Goal: Task Accomplishment & Management: Manage account settings

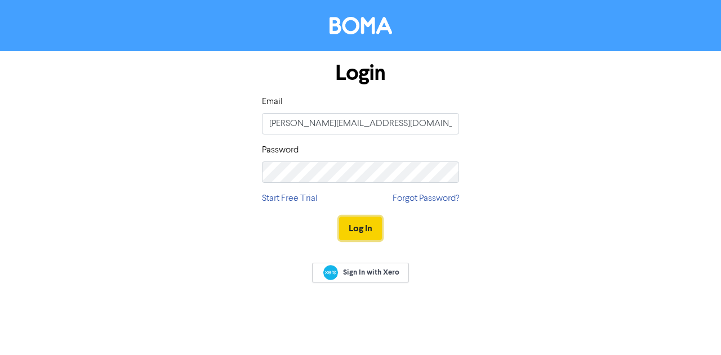
click at [353, 225] on button "Log In" at bounding box center [360, 229] width 43 height 24
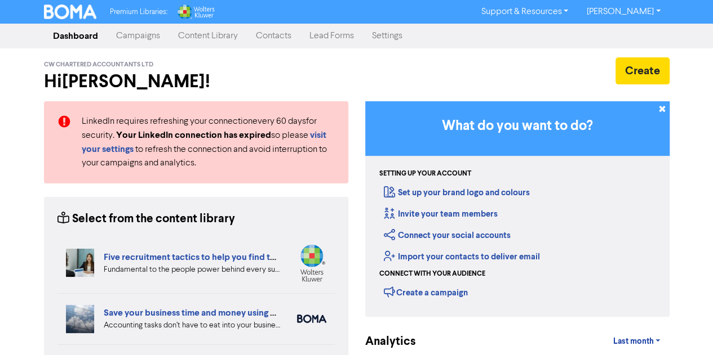
click at [131, 34] on link "Campaigns" at bounding box center [138, 36] width 62 height 23
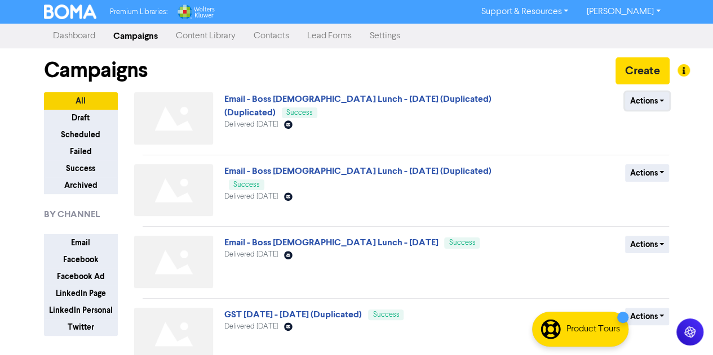
click at [659, 100] on button "Actions" at bounding box center [647, 100] width 44 height 17
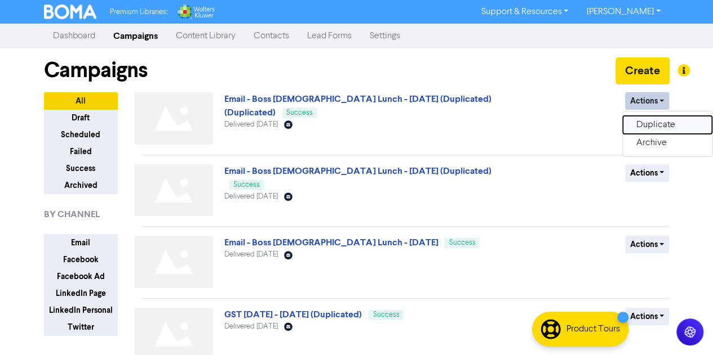
click at [650, 122] on button "Duplicate" at bounding box center [666, 125] width 89 height 18
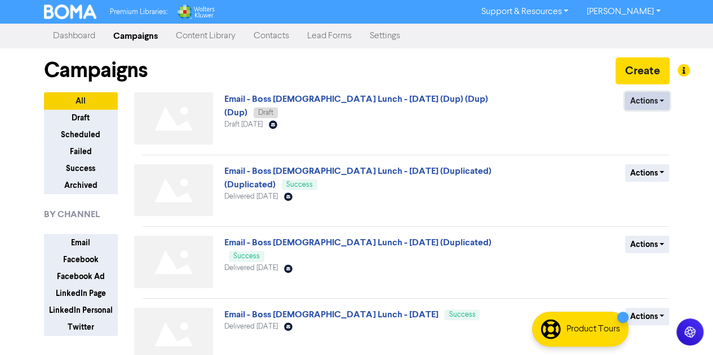
click at [660, 100] on button "Actions" at bounding box center [647, 100] width 44 height 17
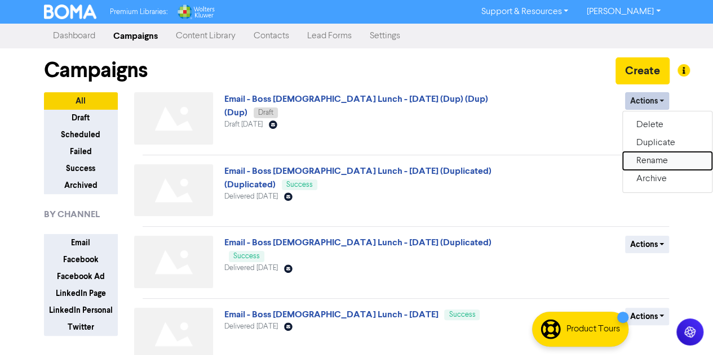
click at [640, 157] on button "Rename" at bounding box center [666, 161] width 89 height 18
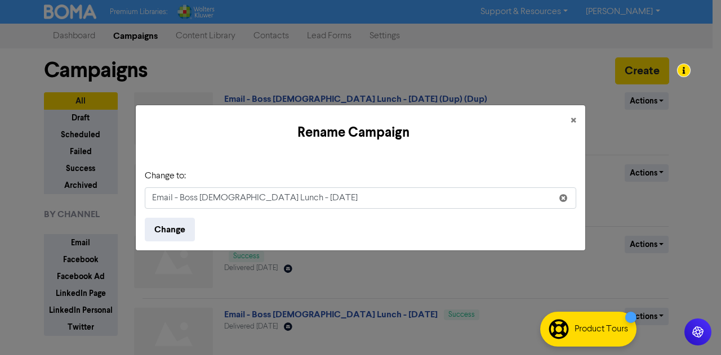
drag, startPoint x: 446, startPoint y: 189, endPoint x: 440, endPoint y: 192, distance: 6.6
click at [440, 192] on input "Email - Boss [DEMOGRAPHIC_DATA] Lunch - [DATE]" at bounding box center [360, 198] width 431 height 21
type input "Email - Boss [DEMOGRAPHIC_DATA] Lunch - [DATE] - second e-mail & save a date"
click at [591, 155] on div "Rename Campaign × Change to: Email - Boss [DEMOGRAPHIC_DATA] Lunch - [DATE] - s…" at bounding box center [360, 177] width 721 height 355
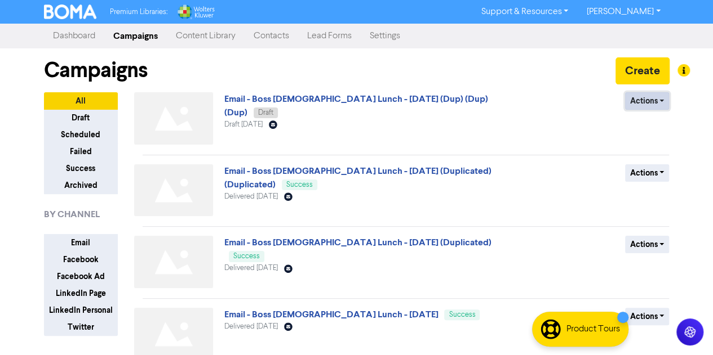
click at [658, 97] on button "Actions" at bounding box center [647, 100] width 44 height 17
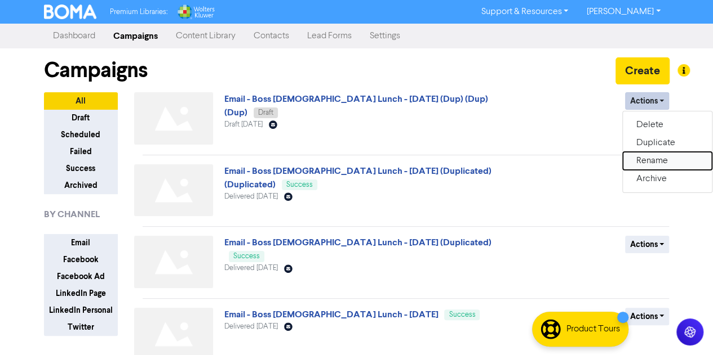
click at [648, 159] on button "Rename" at bounding box center [666, 161] width 89 height 18
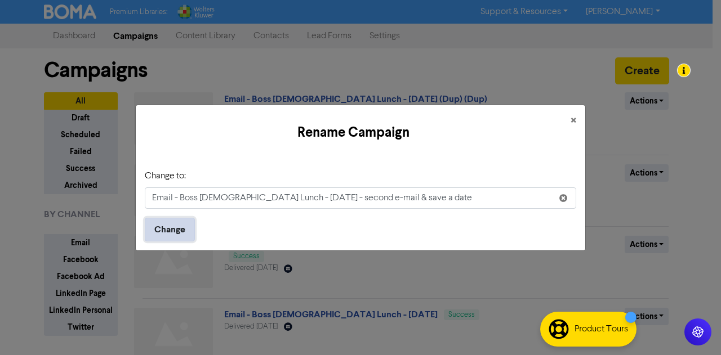
click at [173, 225] on button "Change" at bounding box center [170, 230] width 50 height 24
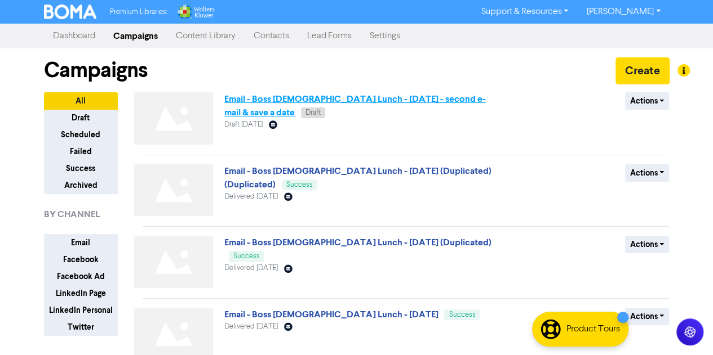
click at [310, 96] on link "Email - Boss [DEMOGRAPHIC_DATA] Lunch - [DATE] - second e-mail & save a date" at bounding box center [354, 105] width 261 height 25
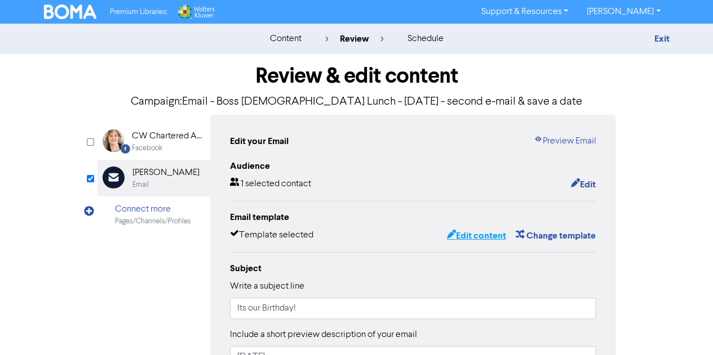
click at [477, 236] on button "Edit content" at bounding box center [476, 236] width 60 height 15
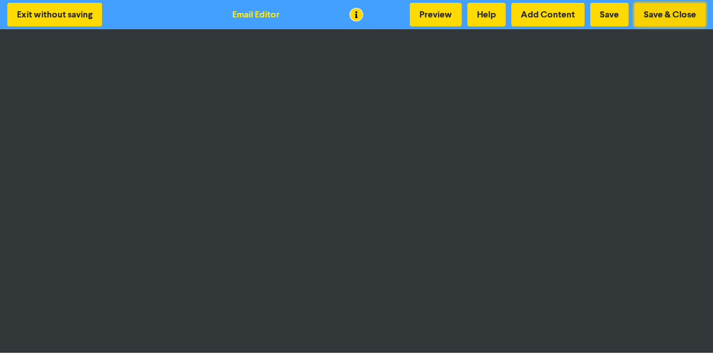
click at [657, 11] on button "Save & Close" at bounding box center [670, 15] width 72 height 24
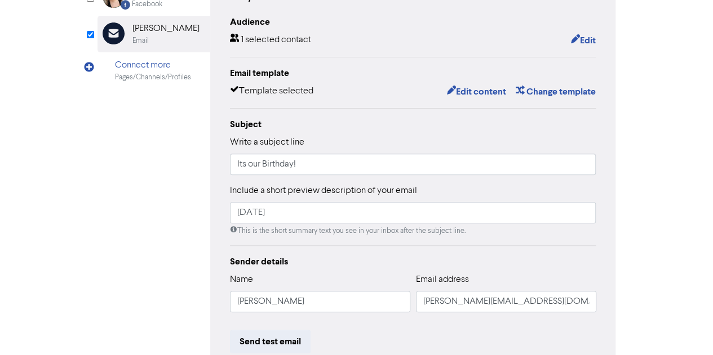
scroll to position [149, 0]
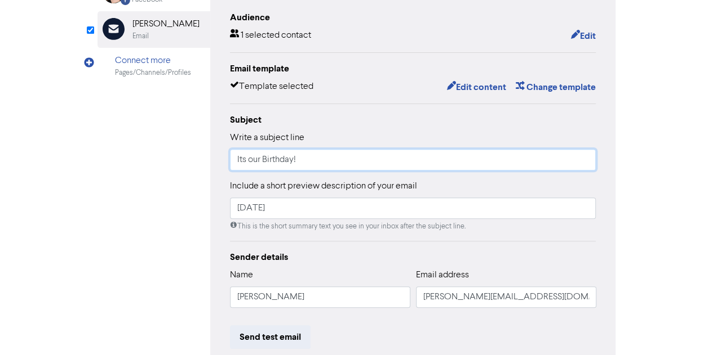
click at [315, 159] on input "Its our Birthday!" at bounding box center [413, 159] width 366 height 21
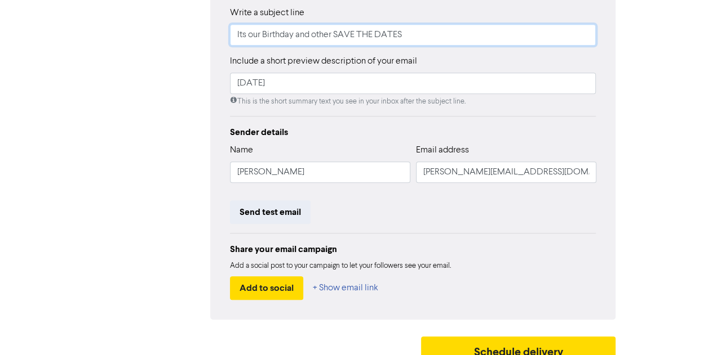
scroll to position [288, 0]
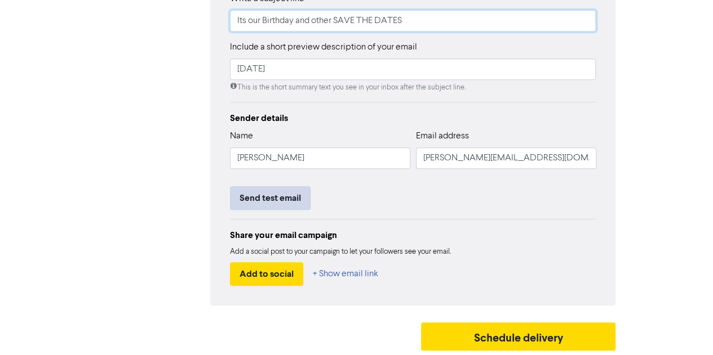
type input "Its our Birthday and other SAVE THE DATES"
click at [279, 193] on button "Send test email" at bounding box center [270, 198] width 81 height 24
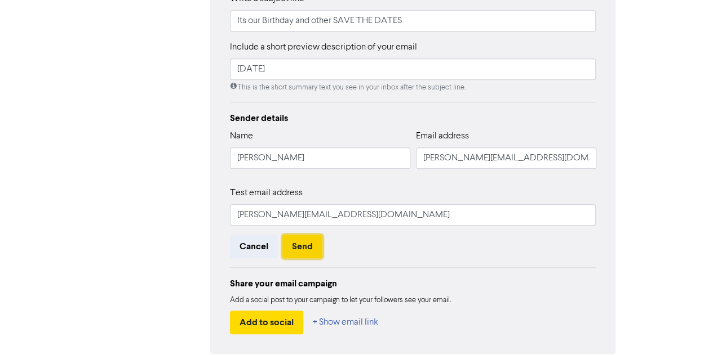
click at [299, 242] on button "Send" at bounding box center [302, 247] width 40 height 24
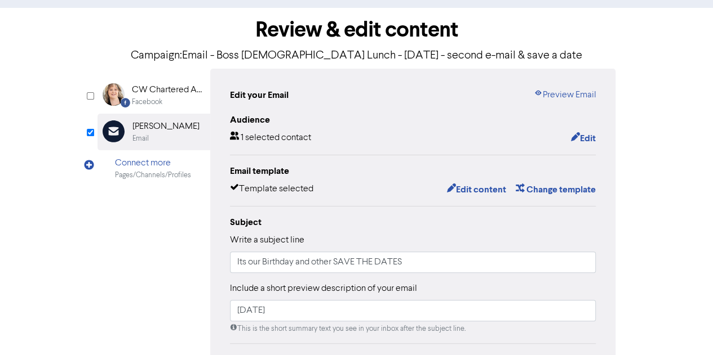
scroll to position [46, 0]
drag, startPoint x: 581, startPoint y: 131, endPoint x: 581, endPoint y: 138, distance: 6.8
click at [581, 138] on div "Edit" at bounding box center [578, 139] width 34 height 15
click at [581, 138] on button "Edit" at bounding box center [582, 139] width 26 height 15
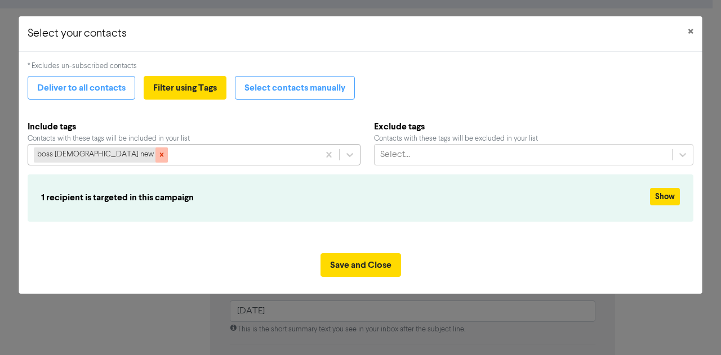
click at [158, 155] on icon at bounding box center [162, 155] width 8 height 8
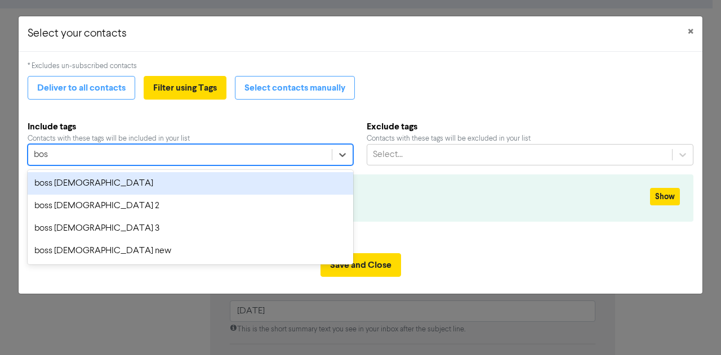
type input "boss"
click at [69, 182] on div "boss [DEMOGRAPHIC_DATA]" at bounding box center [191, 183] width 326 height 23
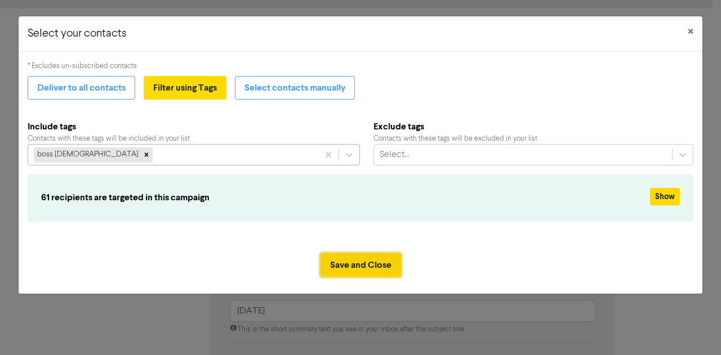
click at [353, 264] on button "Save and Close" at bounding box center [360, 265] width 81 height 24
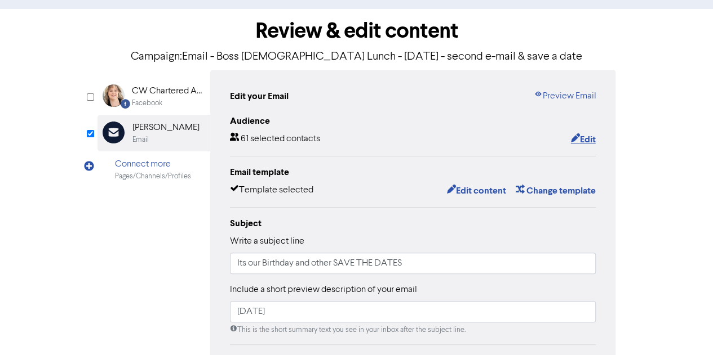
scroll to position [0, 0]
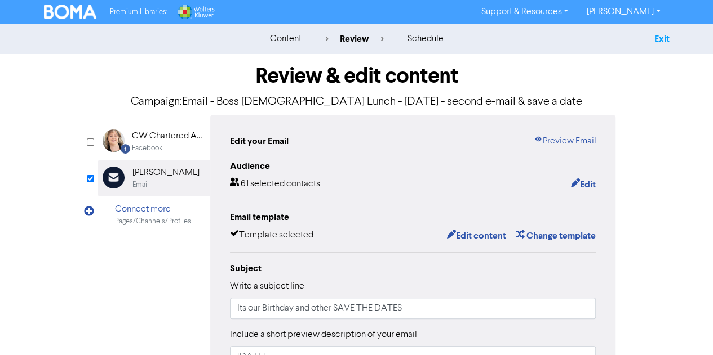
click at [663, 39] on link "Exit" at bounding box center [660, 38] width 15 height 11
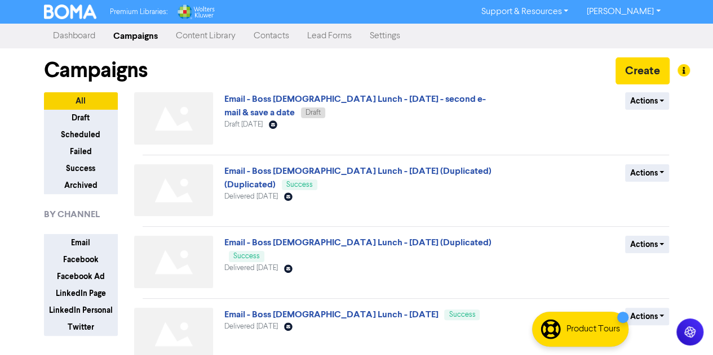
click at [280, 37] on link "Contacts" at bounding box center [271, 36] width 54 height 23
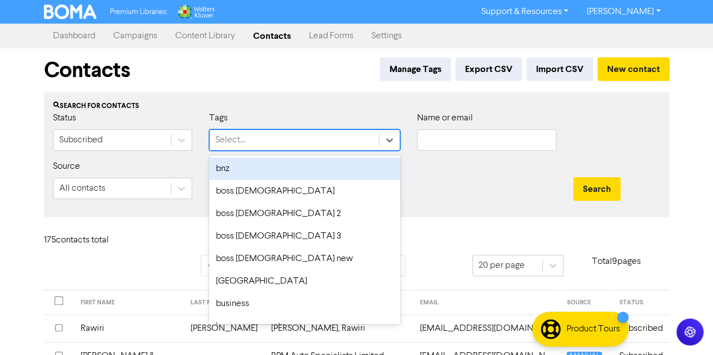
click at [251, 137] on div "Select..." at bounding box center [294, 140] width 169 height 20
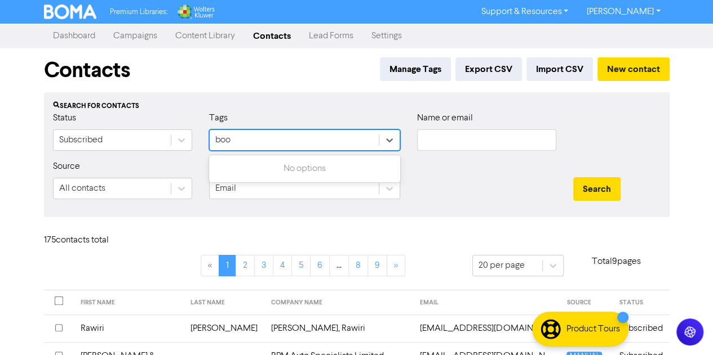
type input "bo"
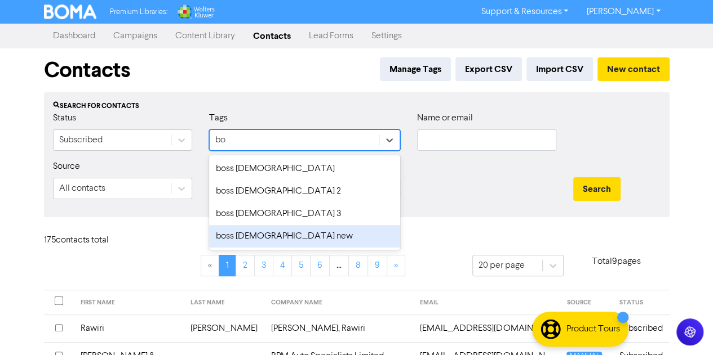
click at [255, 230] on div "boss [DEMOGRAPHIC_DATA] new" at bounding box center [304, 236] width 191 height 23
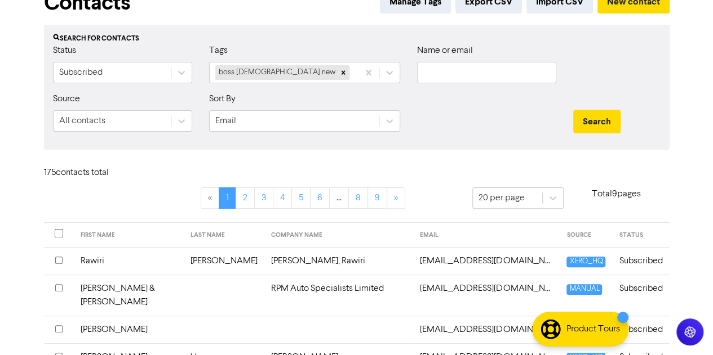
scroll to position [46, 0]
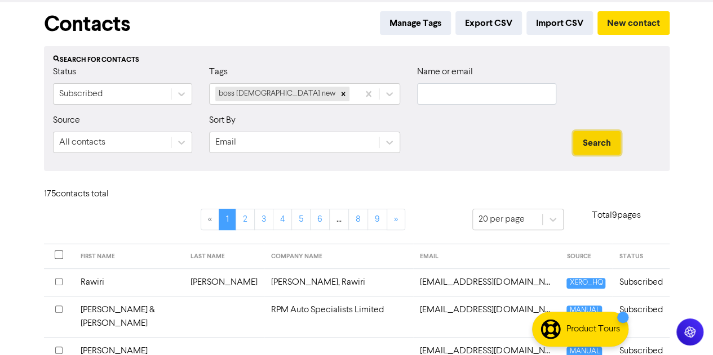
click at [590, 146] on button "Search" at bounding box center [596, 143] width 47 height 24
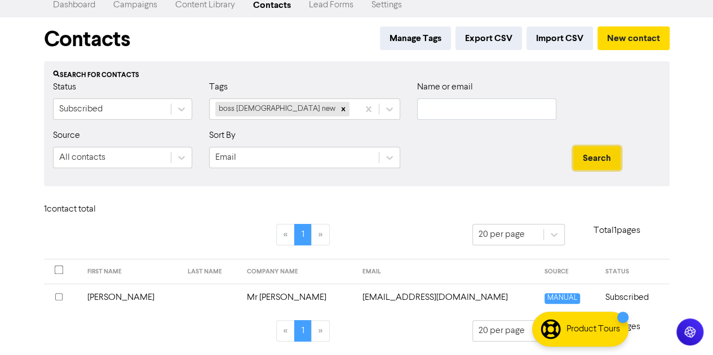
scroll to position [29, 0]
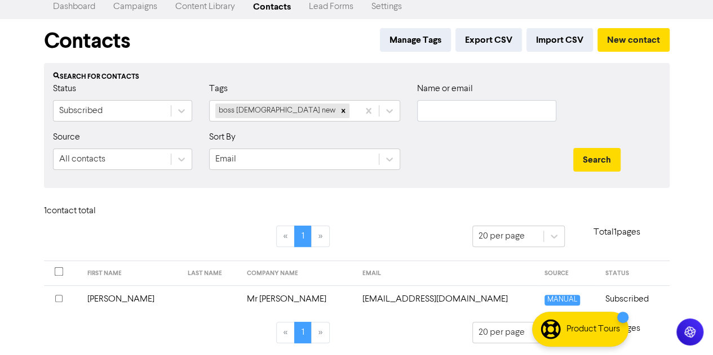
click at [259, 297] on td "Mr [PERSON_NAME]" at bounding box center [297, 300] width 115 height 28
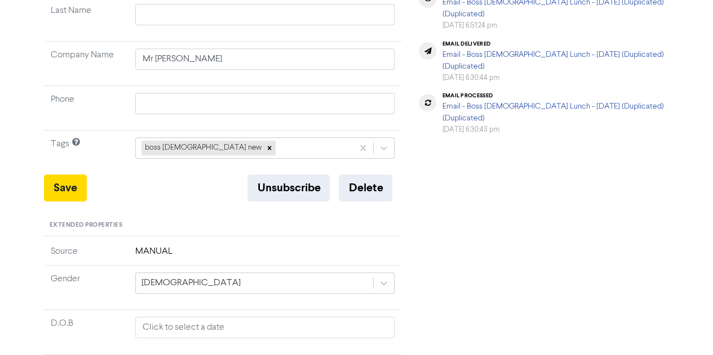
scroll to position [224, 0]
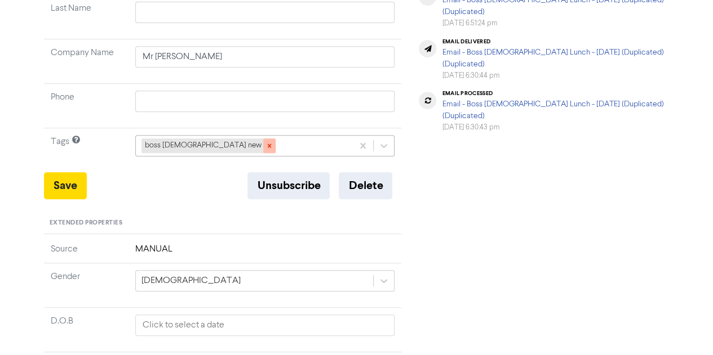
click at [265, 144] on icon at bounding box center [269, 146] width 8 height 8
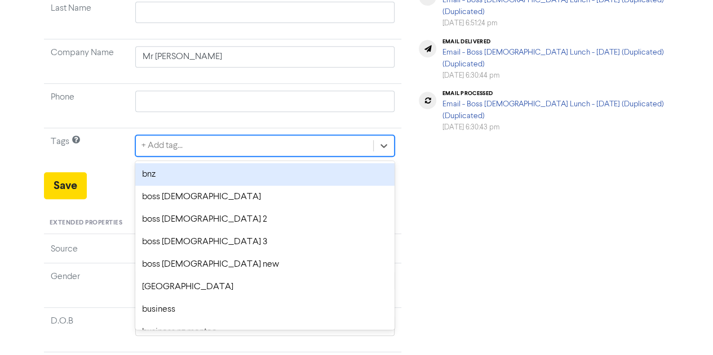
click at [150, 150] on div "+ Add tag..." at bounding box center [161, 146] width 41 height 14
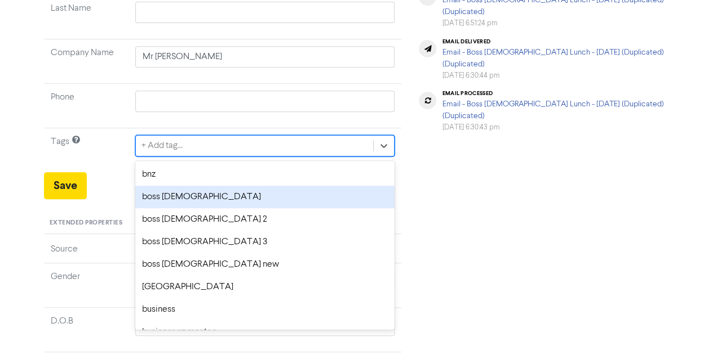
click at [158, 192] on div "boss [DEMOGRAPHIC_DATA]" at bounding box center [265, 197] width 260 height 23
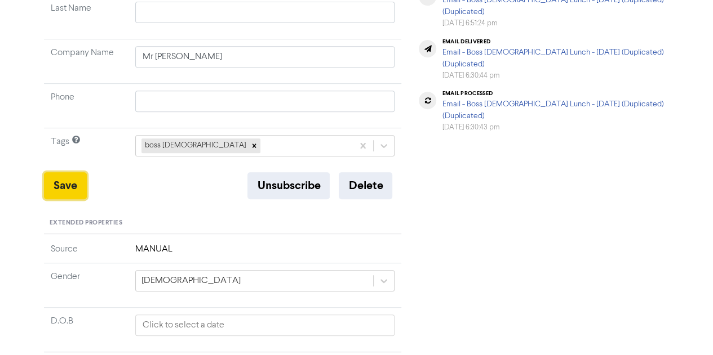
click at [68, 182] on button "Save" at bounding box center [65, 185] width 43 height 27
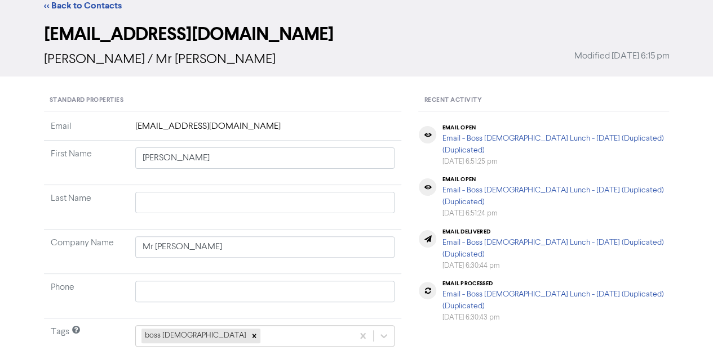
scroll to position [0, 0]
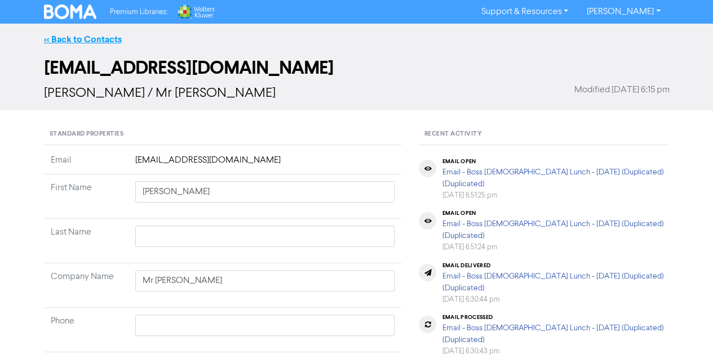
click at [91, 35] on link "<< Back to Contacts" at bounding box center [83, 39] width 78 height 11
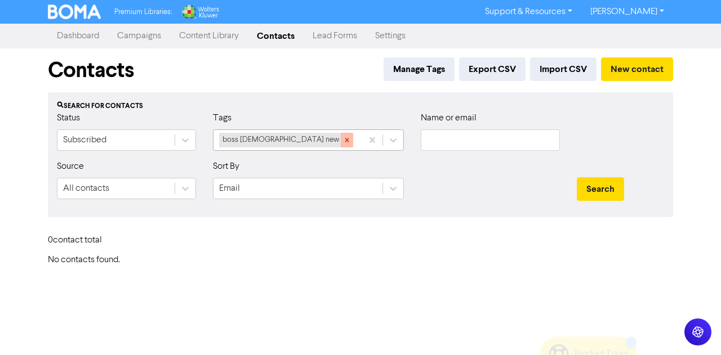
click at [343, 139] on icon at bounding box center [347, 140] width 8 height 8
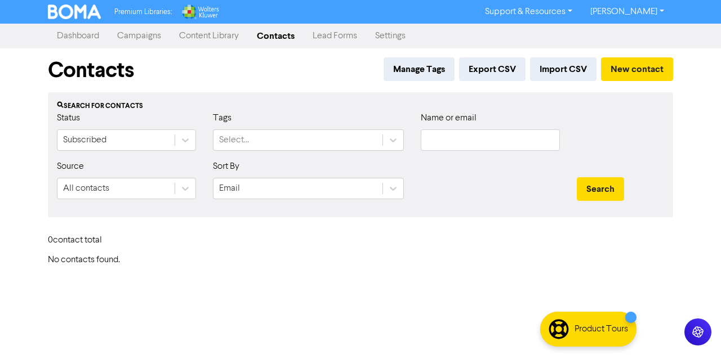
click at [145, 36] on link "Campaigns" at bounding box center [139, 36] width 62 height 23
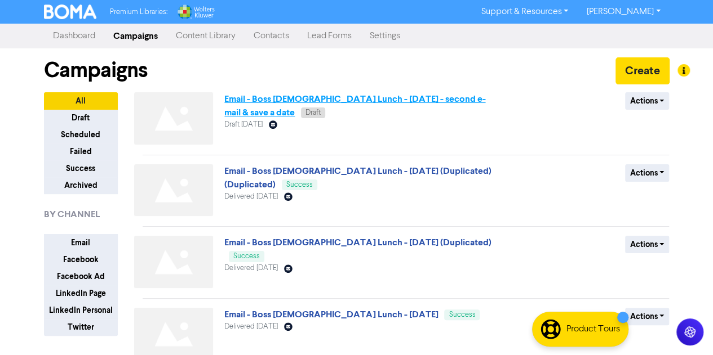
click at [249, 99] on link "Email - Boss [DEMOGRAPHIC_DATA] Lunch - [DATE] - second e-mail & save a date" at bounding box center [354, 105] width 261 height 25
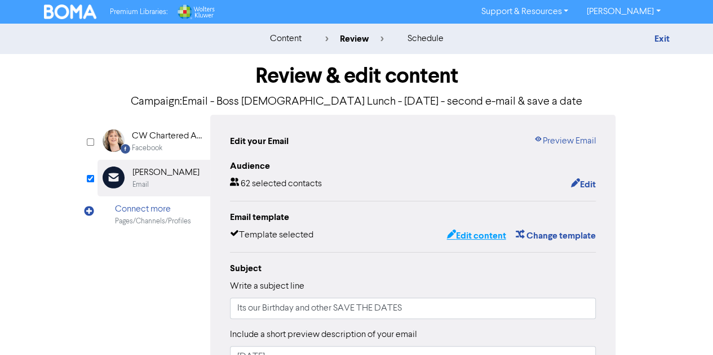
click at [471, 234] on button "Edit content" at bounding box center [476, 236] width 60 height 15
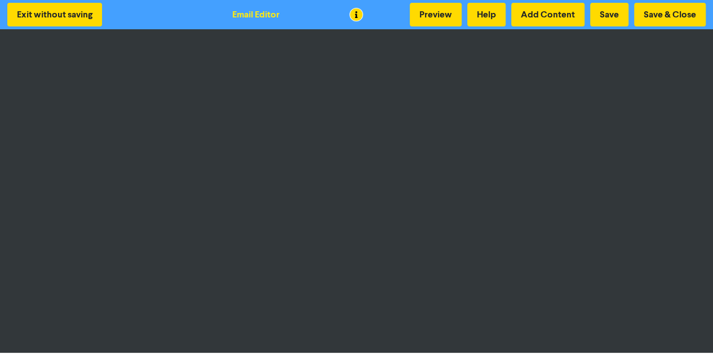
scroll to position [1, 0]
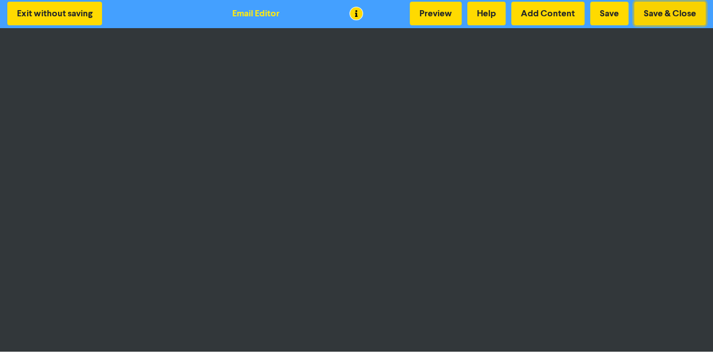
click at [666, 7] on button "Save & Close" at bounding box center [670, 14] width 72 height 24
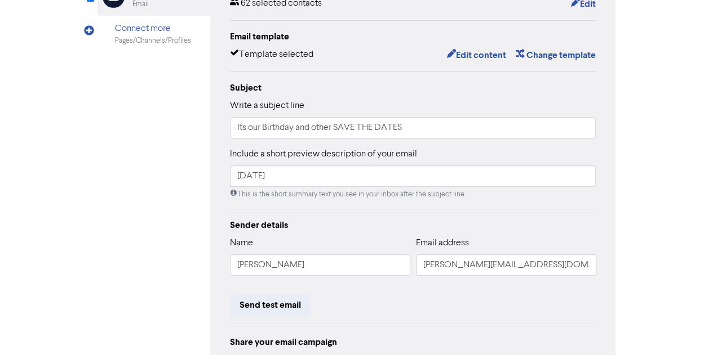
scroll to position [288, 0]
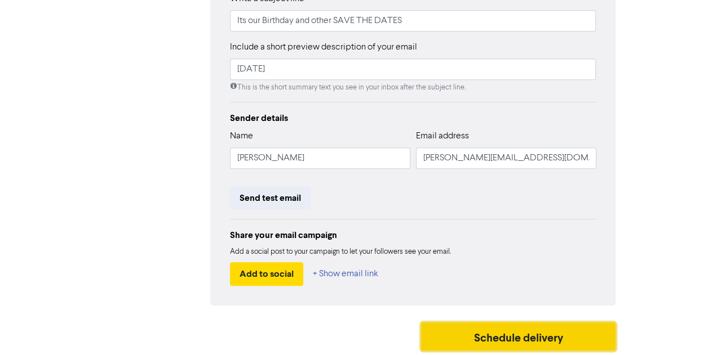
click at [500, 336] on button "Schedule delivery" at bounding box center [518, 337] width 195 height 28
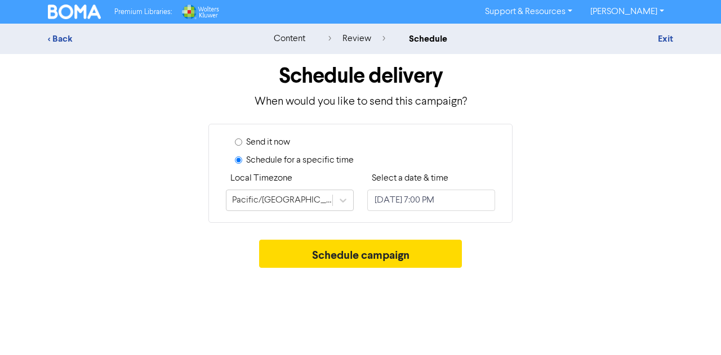
click at [237, 137] on div "Send it now" at bounding box center [365, 145] width 260 height 18
click at [238, 141] on input "Send it now" at bounding box center [238, 142] width 7 height 7
radio input "true"
radio input "false"
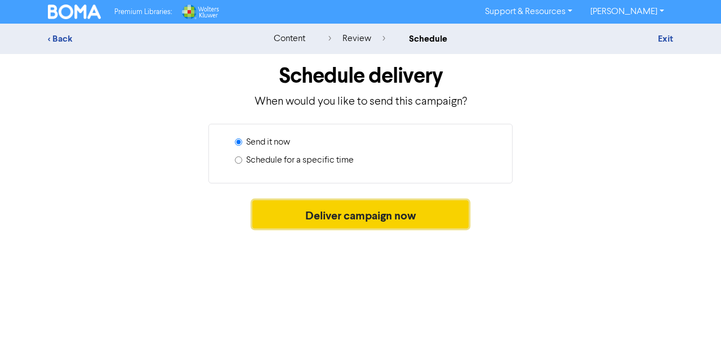
click at [348, 210] on button "Deliver campaign now" at bounding box center [360, 215] width 217 height 28
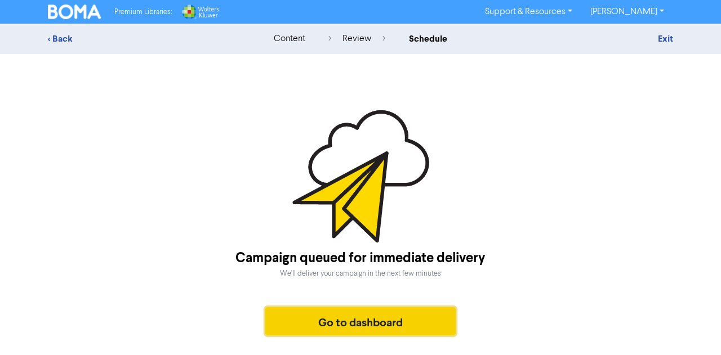
click at [333, 315] on button "Go to dashboard" at bounding box center [360, 322] width 190 height 28
